Goal: Task Accomplishment & Management: Use online tool/utility

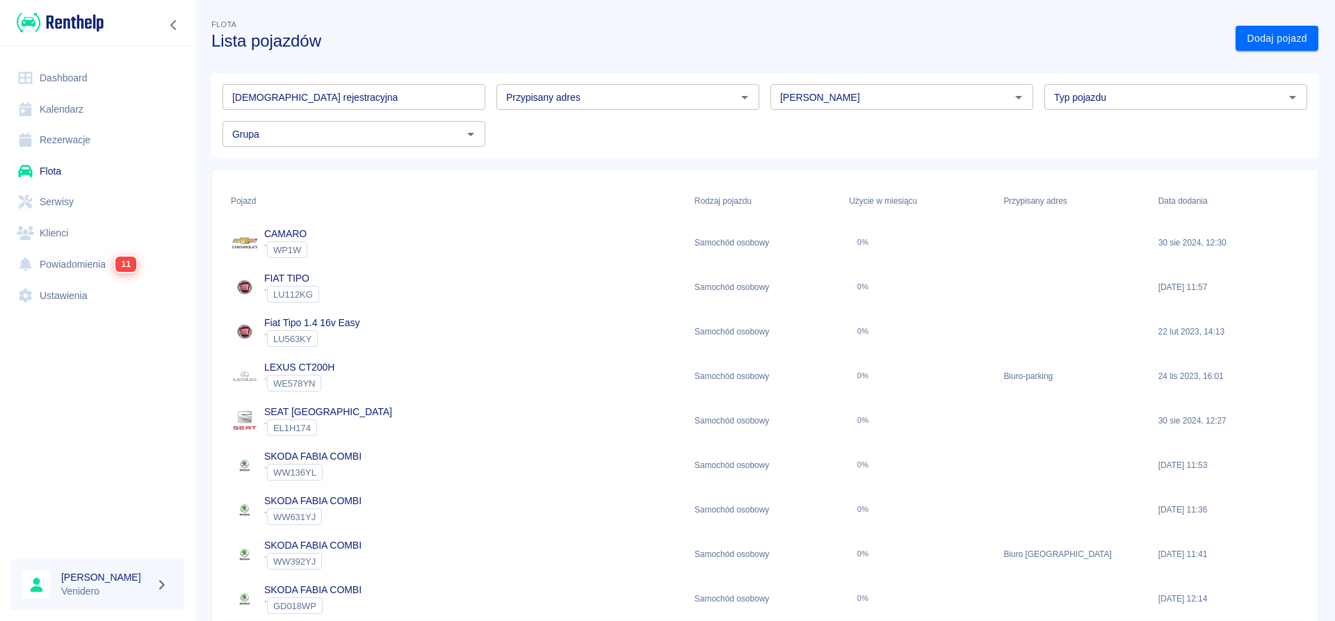
click at [71, 196] on link "Serwisy" at bounding box center [97, 201] width 173 height 31
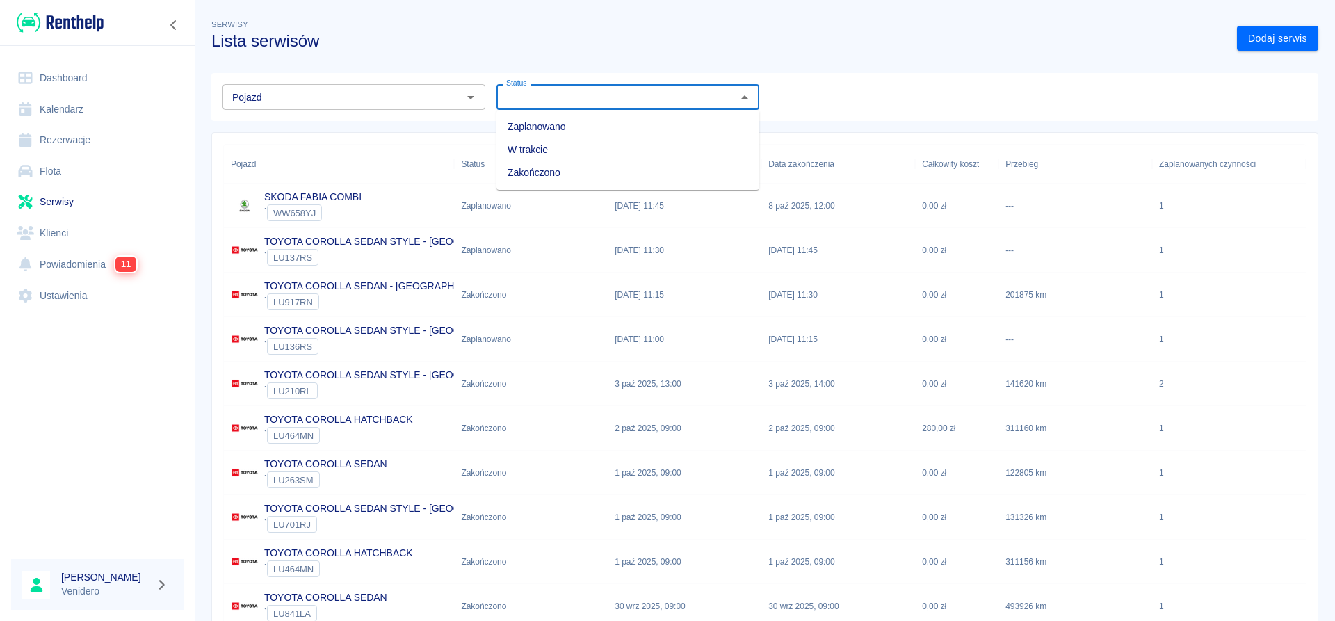
click at [588, 104] on input "Status" at bounding box center [617, 96] width 232 height 17
click at [549, 124] on li "Zaplanowano" at bounding box center [628, 126] width 263 height 23
type input "Zaplanowano"
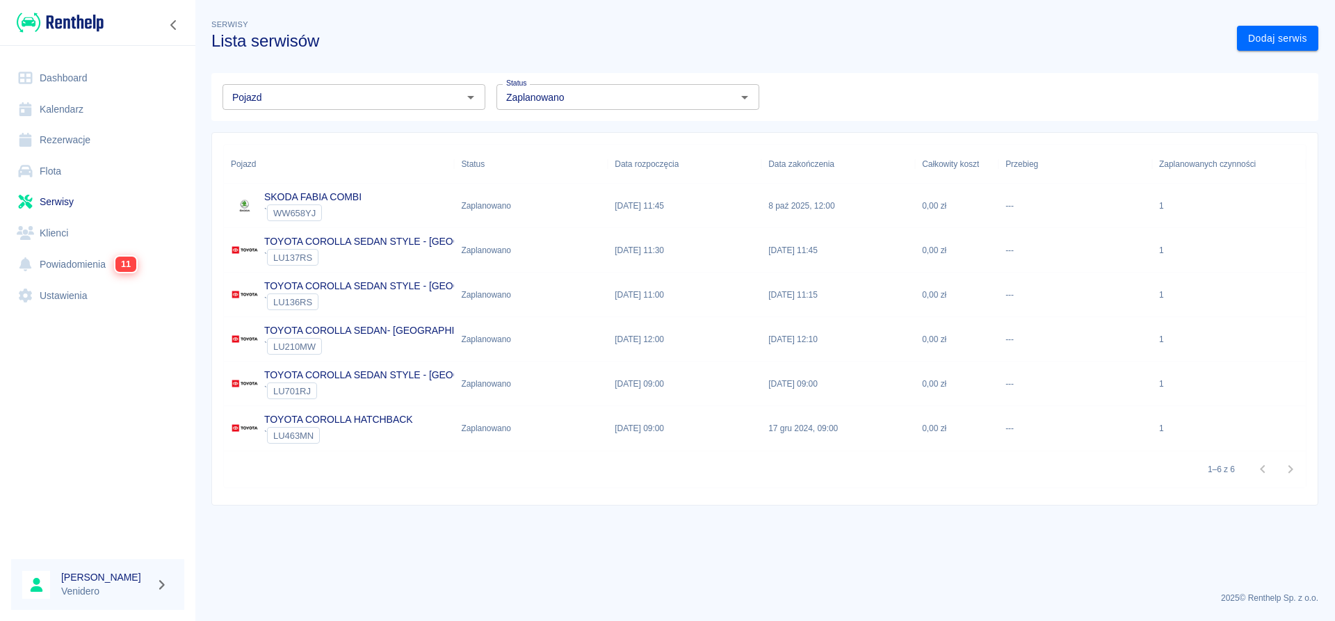
click at [337, 239] on p "TOYOTA COROLLA SEDAN STYLE - [GEOGRAPHIC_DATA]" at bounding box center [397, 241] width 266 height 15
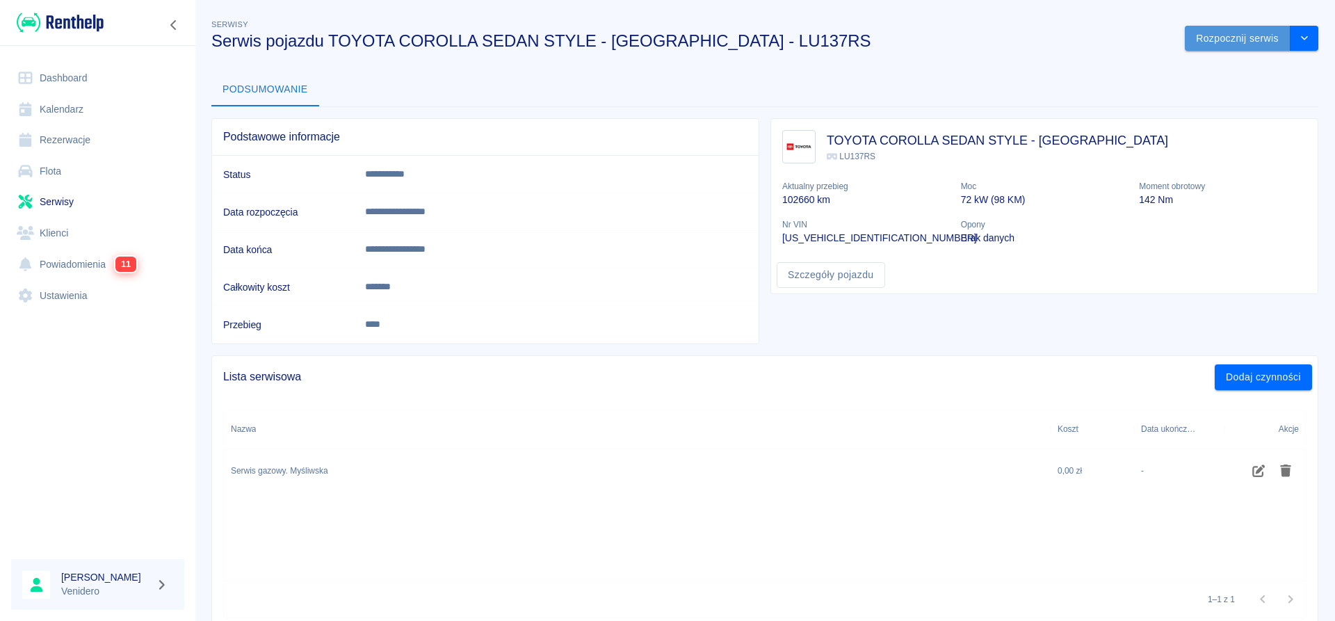
click at [1218, 40] on button "Rozpocznij serwis" at bounding box center [1238, 39] width 106 height 26
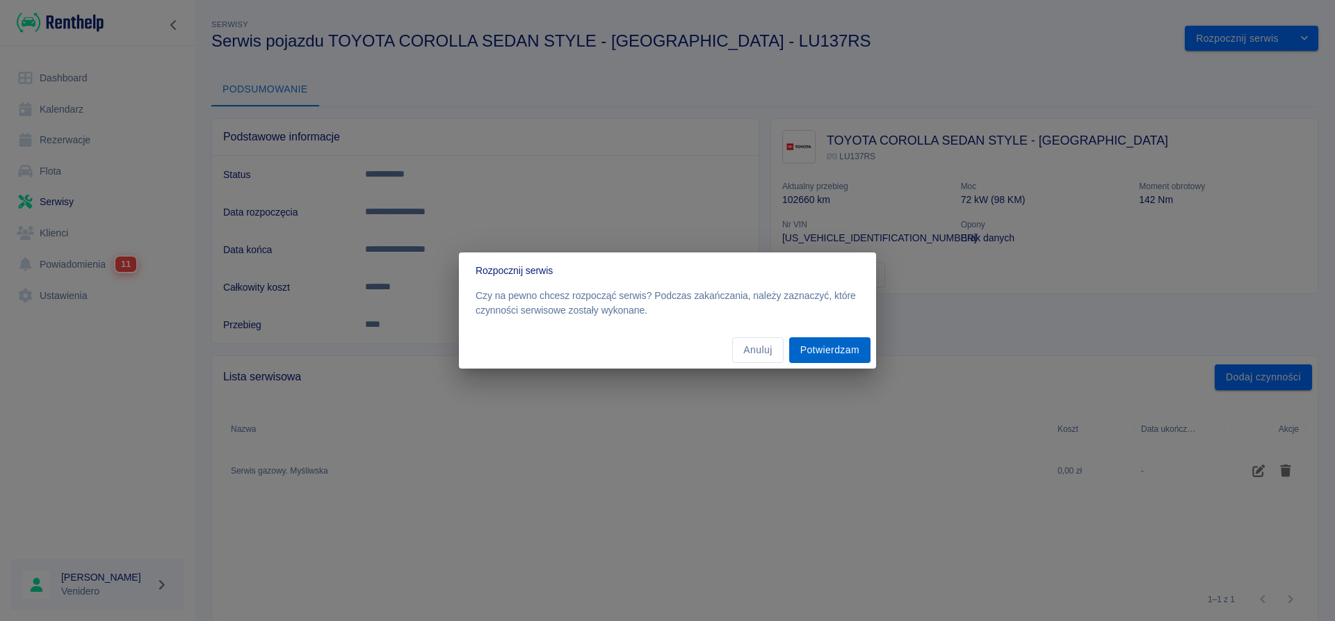
click at [849, 352] on button "Potwierdzam" at bounding box center [829, 350] width 81 height 26
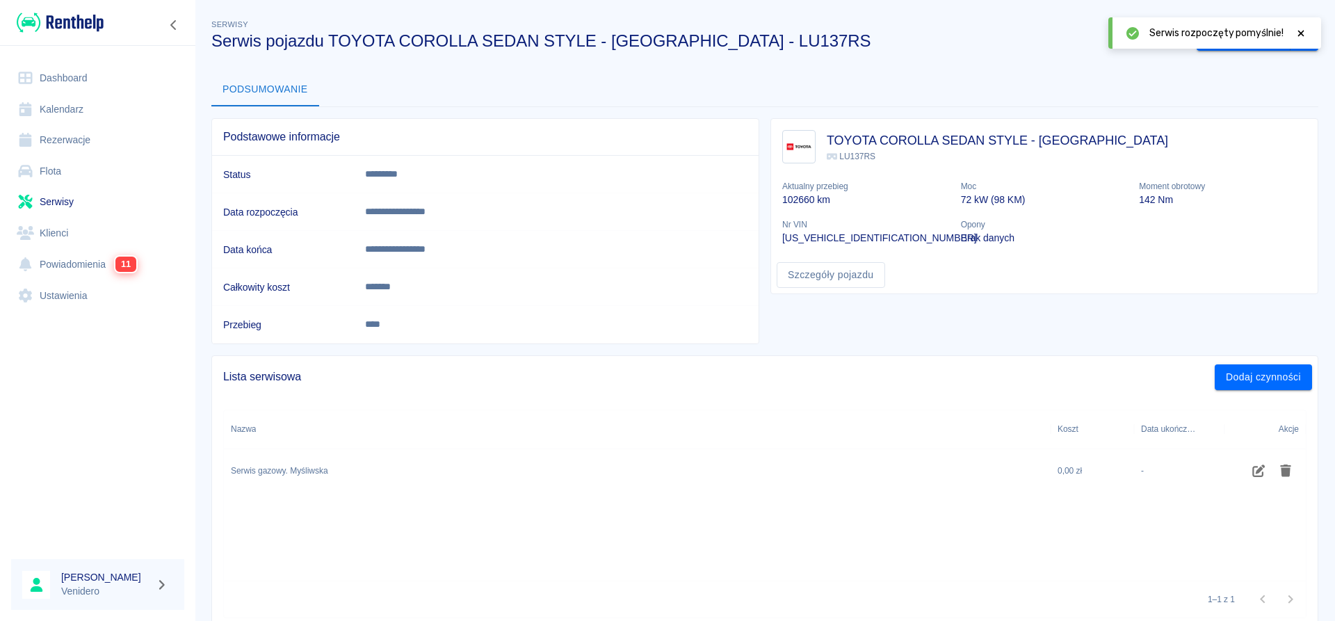
click at [1305, 35] on icon at bounding box center [1301, 34] width 13 height 10
click at [1250, 40] on button "Zakończ serwis" at bounding box center [1244, 39] width 94 height 26
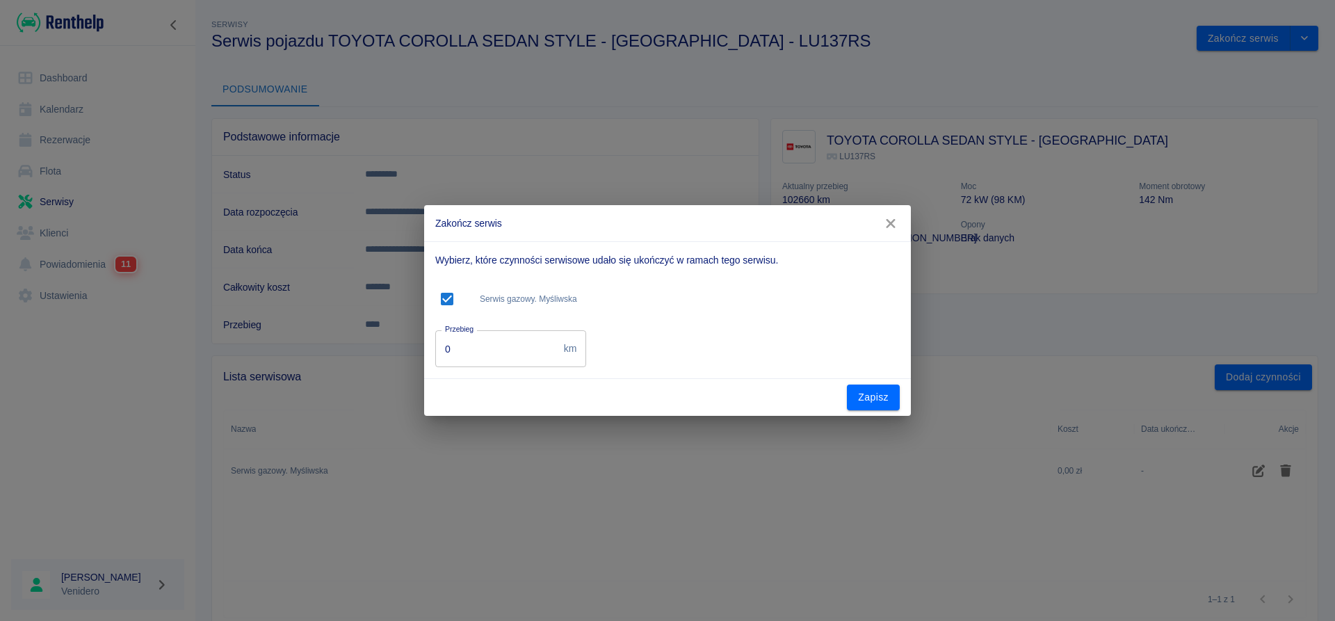
drag, startPoint x: 446, startPoint y: 358, endPoint x: 359, endPoint y: 358, distance: 86.9
click at [435, 358] on input "0" at bounding box center [496, 348] width 123 height 37
type input "147000"
click at [854, 396] on button "Zapisz" at bounding box center [873, 398] width 53 height 26
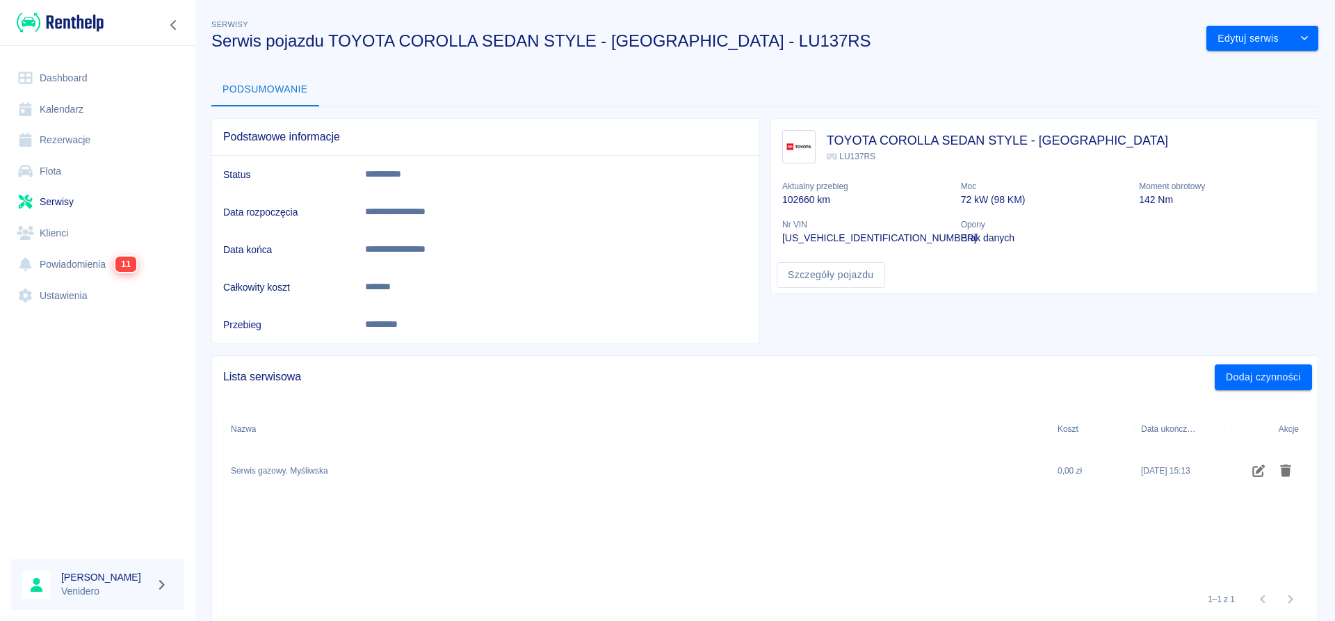
click at [67, 198] on link "Serwisy" at bounding box center [97, 201] width 173 height 31
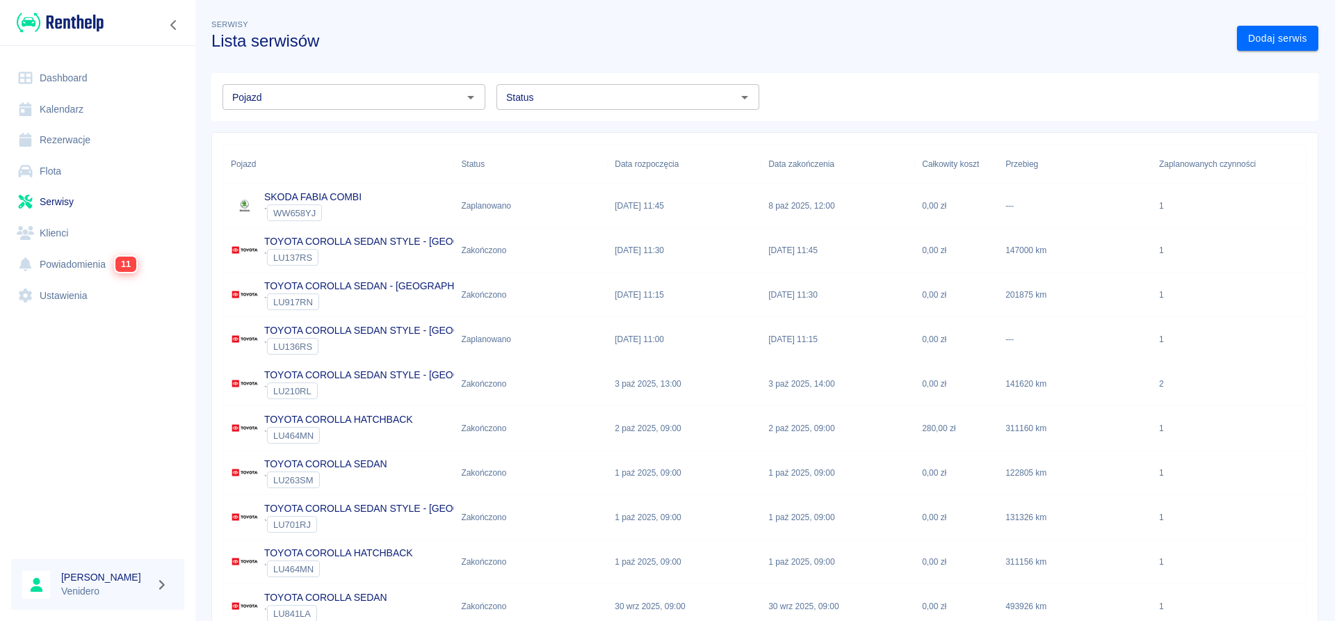
click at [745, 102] on icon "Otwórz" at bounding box center [745, 97] width 17 height 17
click at [600, 119] on li "Zaplanowano" at bounding box center [628, 126] width 263 height 23
type input "Zaplanowano"
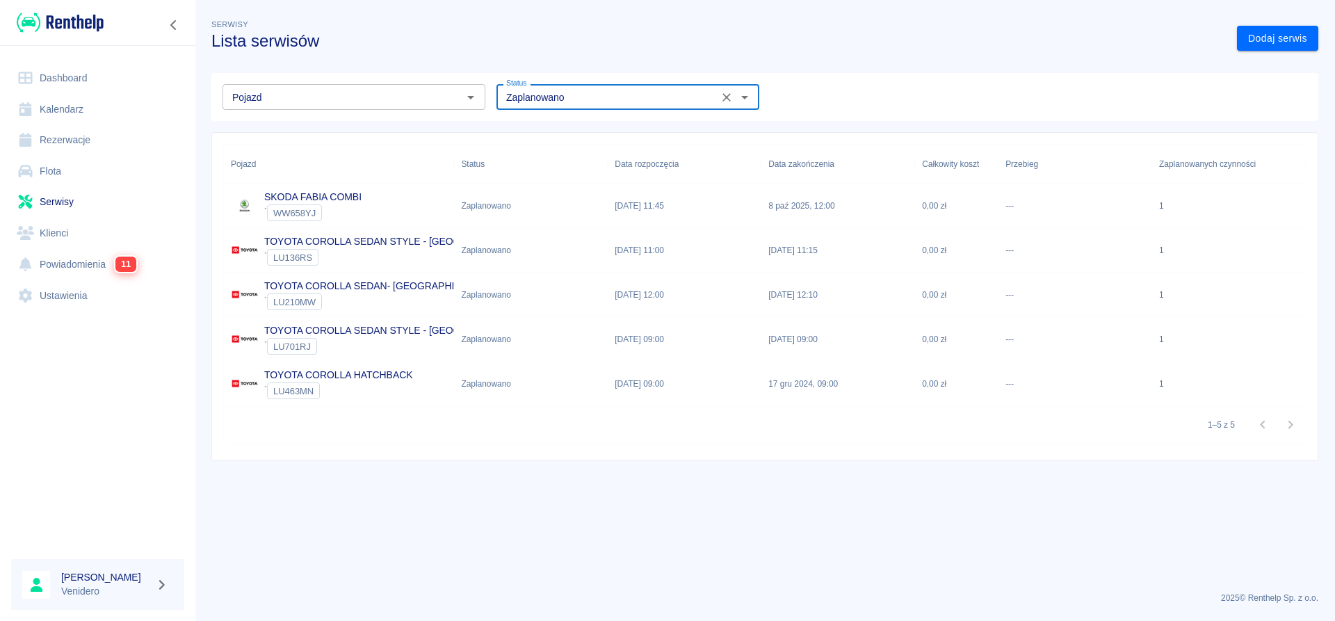
click at [358, 195] on p "SKODA FABIA COMBI" at bounding box center [312, 197] width 97 height 15
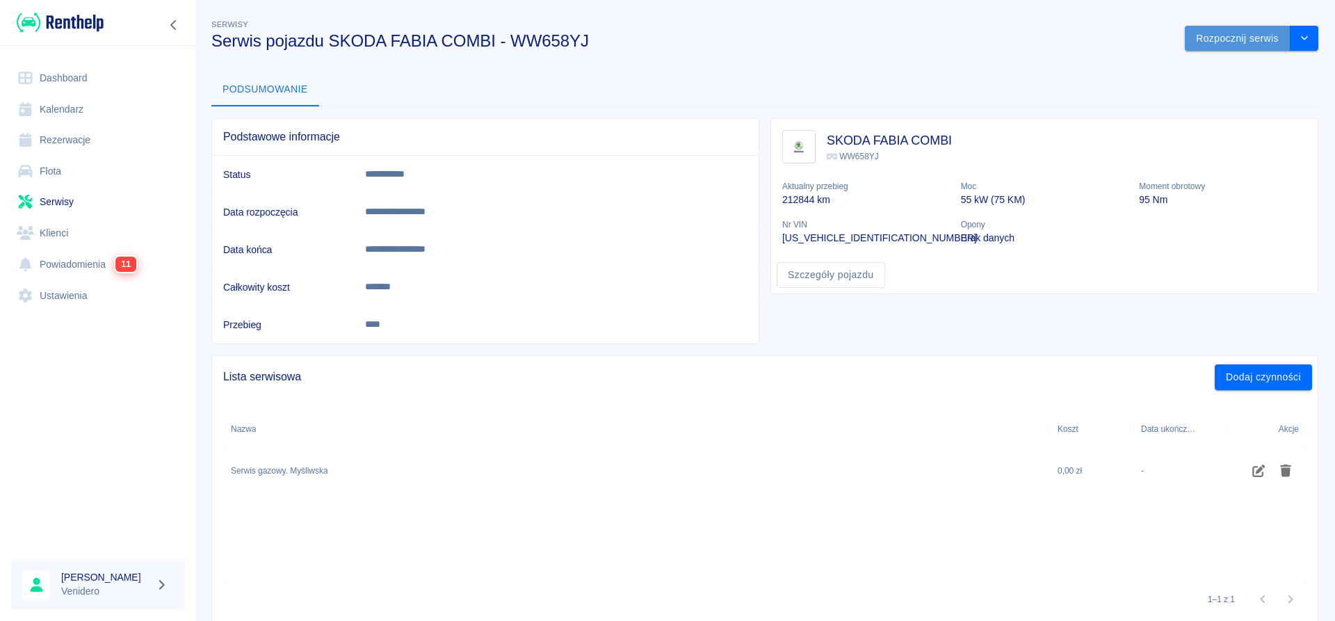
click at [1207, 32] on button "Rozpocznij serwis" at bounding box center [1238, 39] width 106 height 26
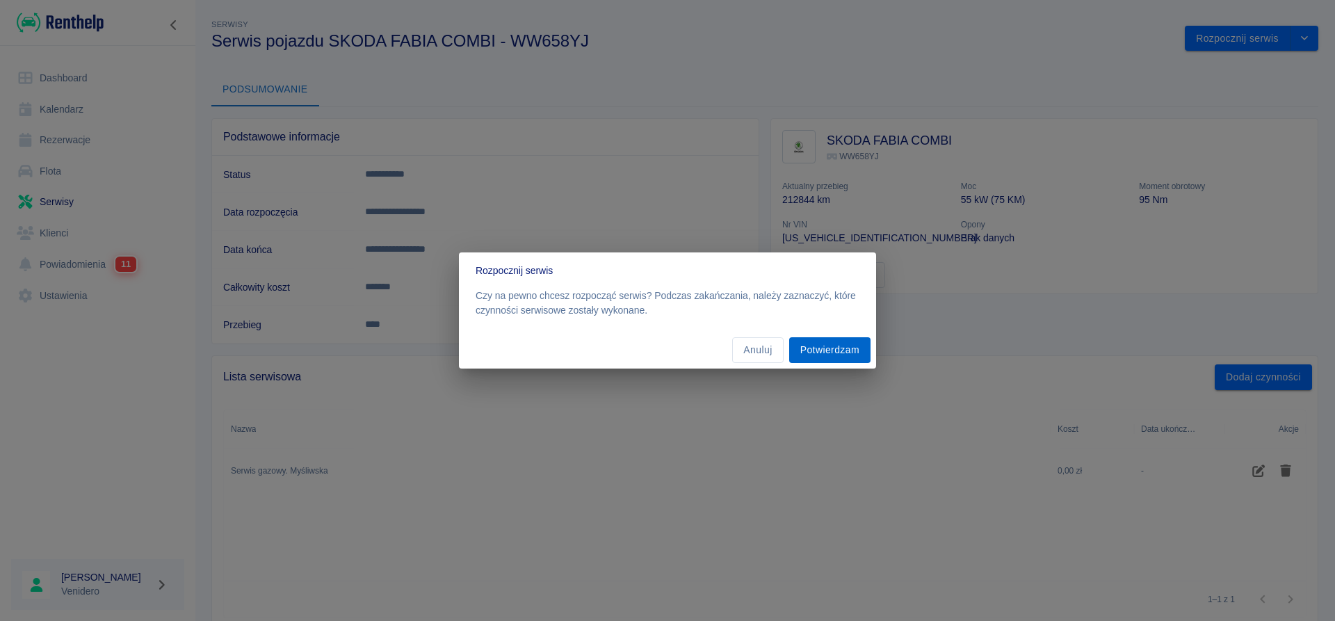
click at [813, 346] on button "Potwierdzam" at bounding box center [829, 350] width 81 height 26
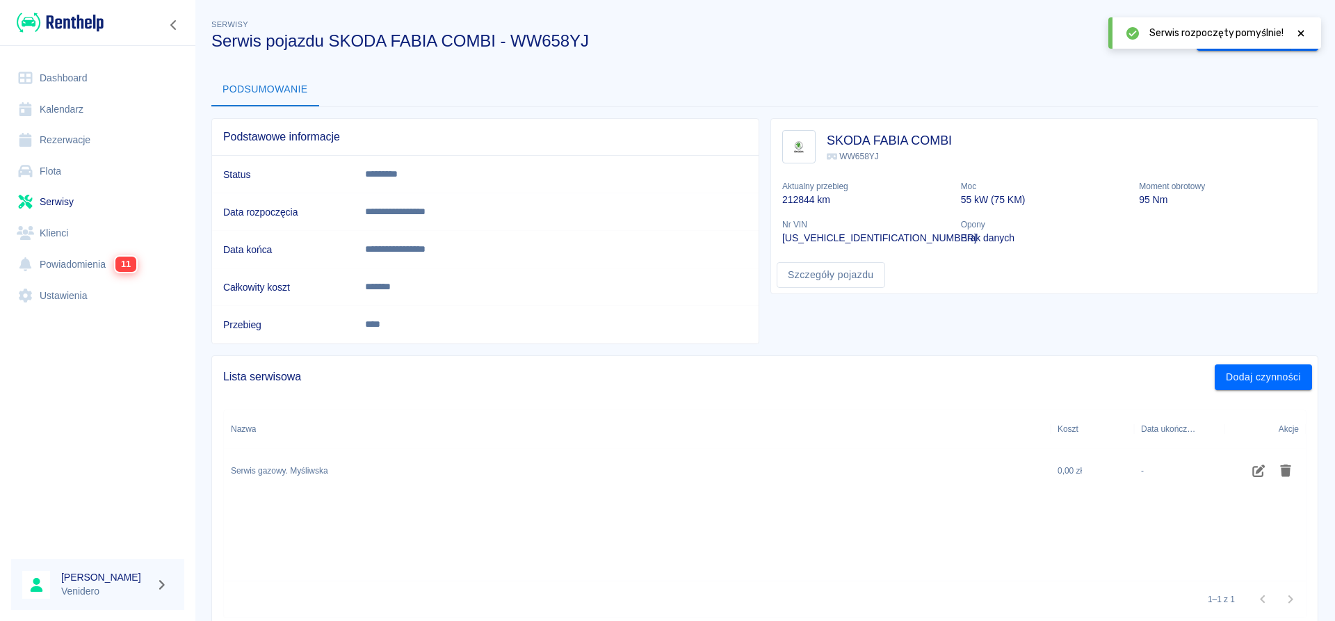
click at [1303, 33] on icon at bounding box center [1301, 34] width 13 height 10
click at [1239, 45] on button "Zakończ serwis" at bounding box center [1244, 39] width 94 height 26
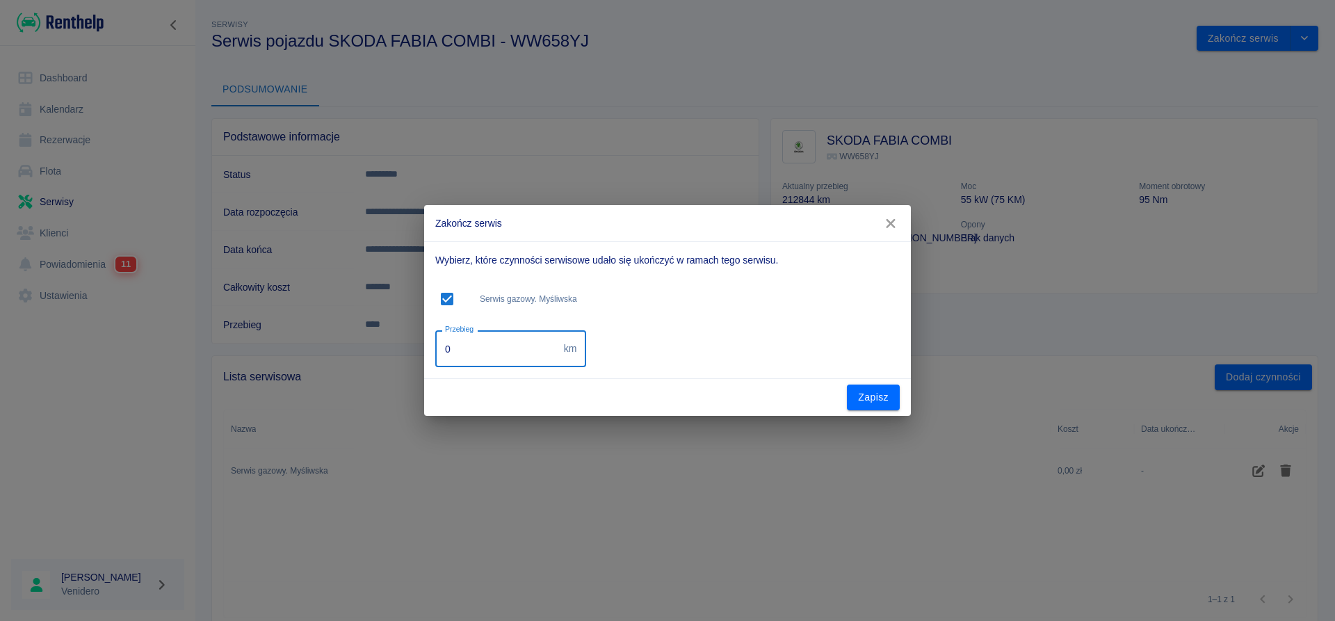
drag, startPoint x: 415, startPoint y: 348, endPoint x: 316, endPoint y: 337, distance: 98.7
click at [435, 337] on input "0" at bounding box center [496, 348] width 123 height 37
type input "226740"
click at [871, 396] on button "Zapisz" at bounding box center [873, 398] width 53 height 26
